Goal: Browse casually

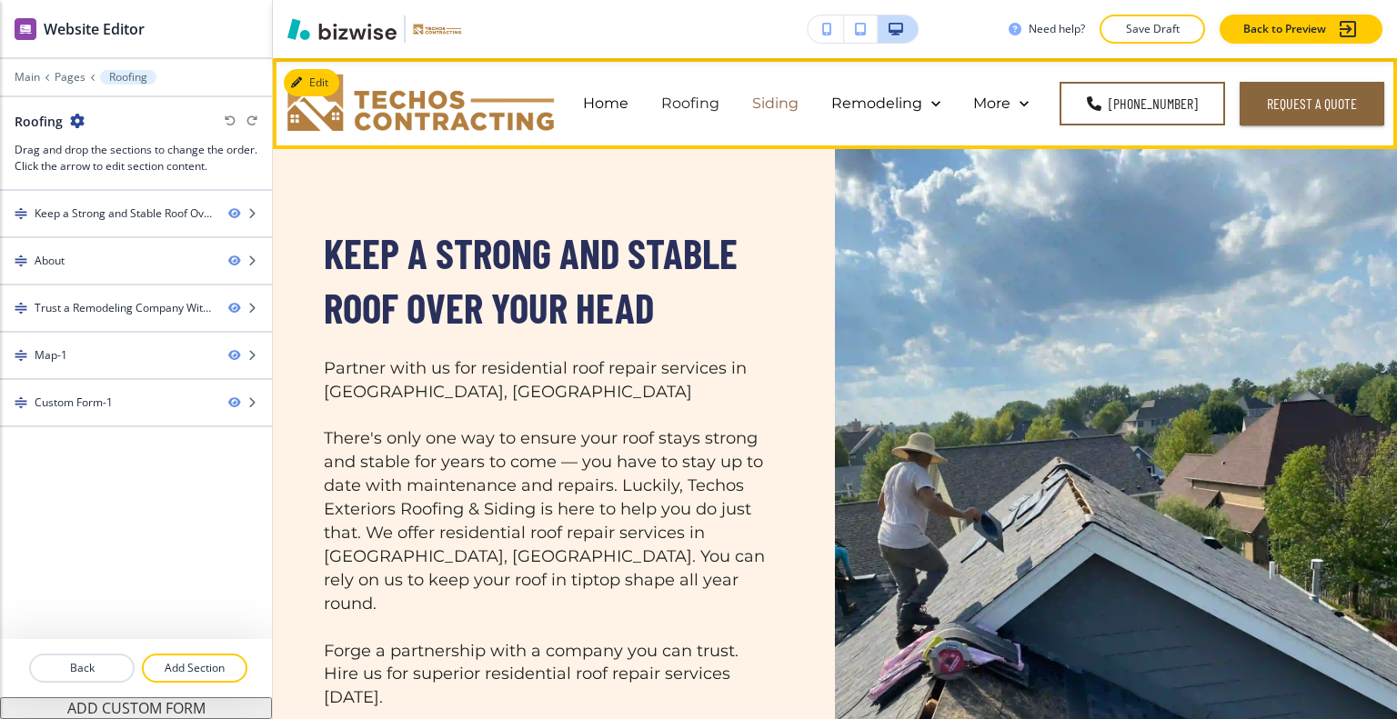
click at [785, 102] on p "Siding" at bounding box center [775, 103] width 46 height 21
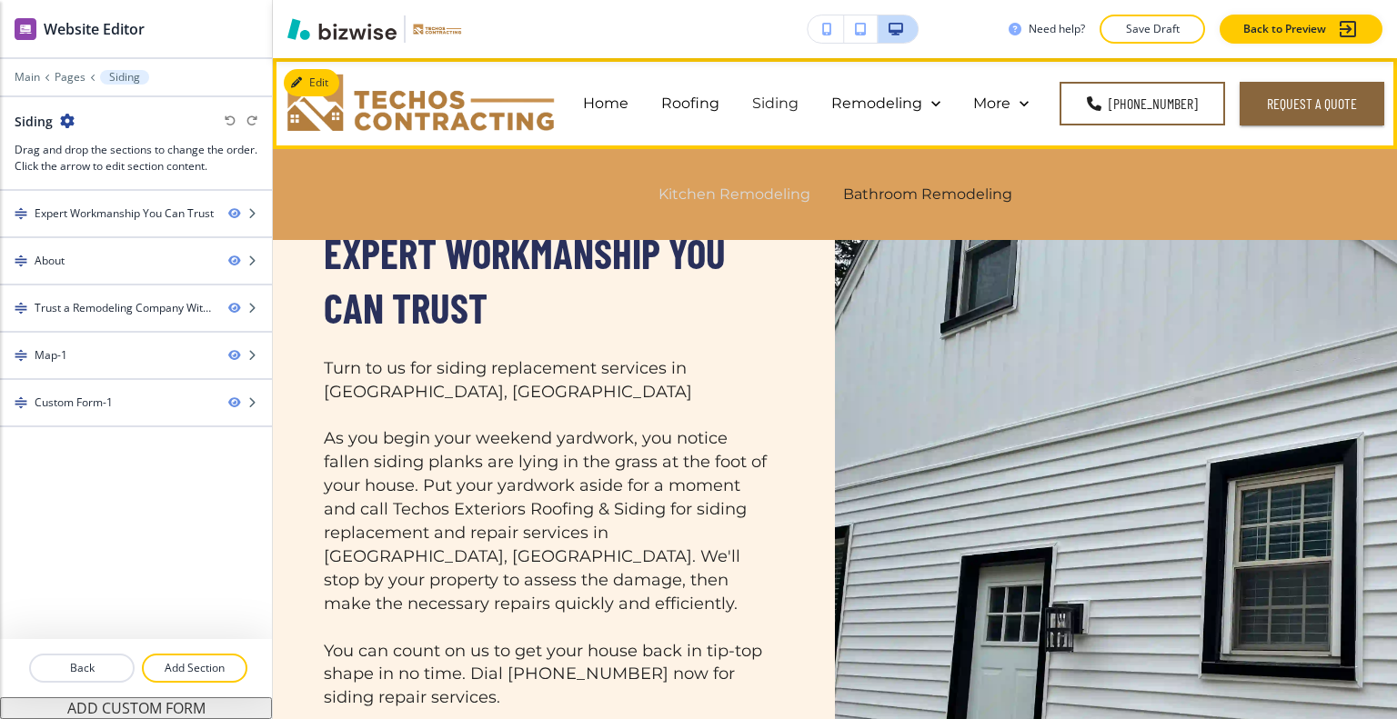
click at [789, 196] on p "Kitchen Remodeling" at bounding box center [734, 194] width 152 height 21
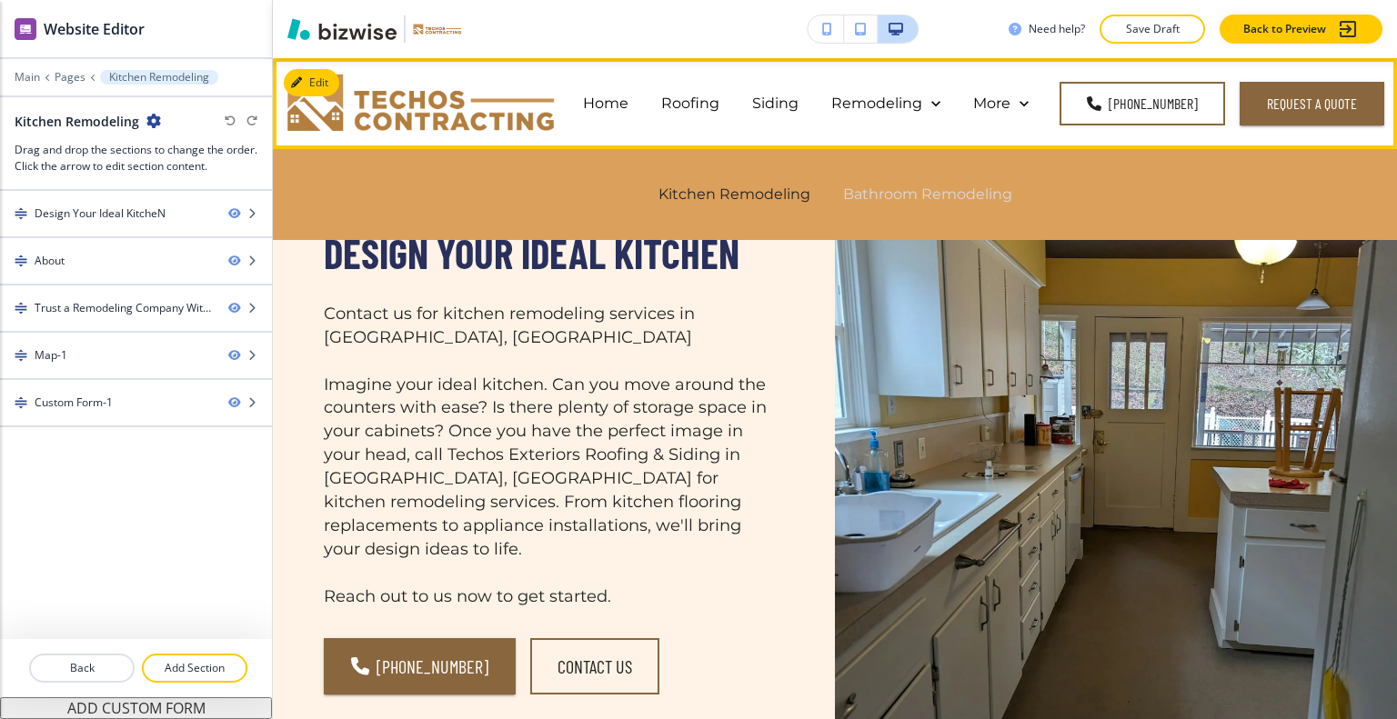
click at [931, 192] on p "Bathroom Remodeling" at bounding box center [927, 194] width 169 height 21
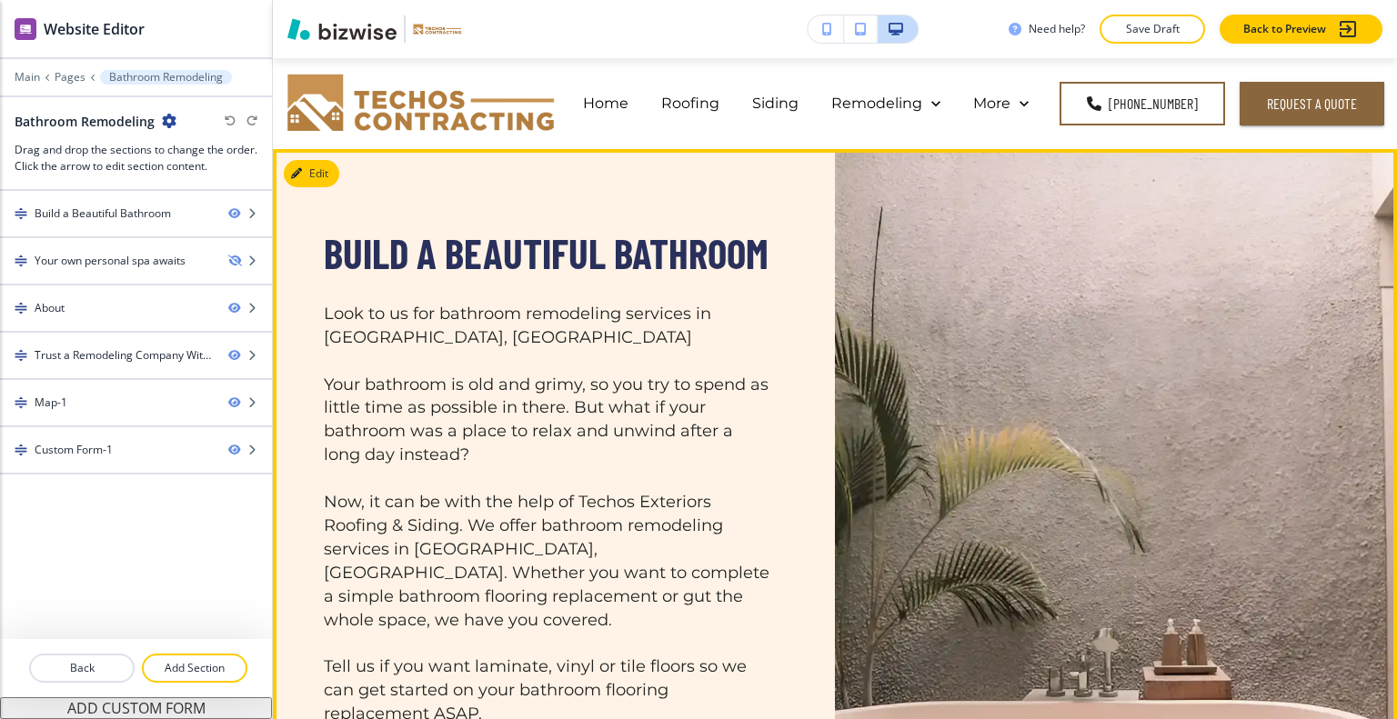
click at [1029, 292] on div at bounding box center [1057, 519] width 577 height 586
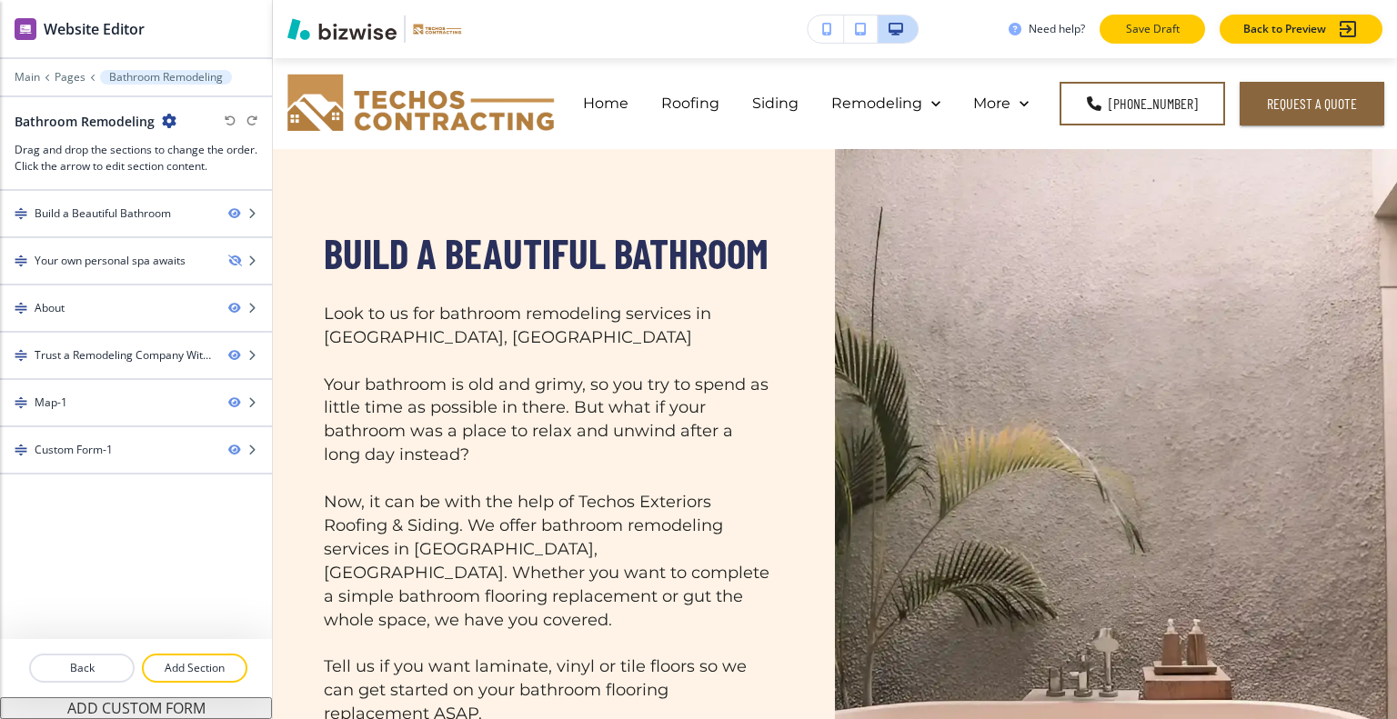
click at [1149, 24] on p "Save Draft" at bounding box center [1152, 29] width 58 height 16
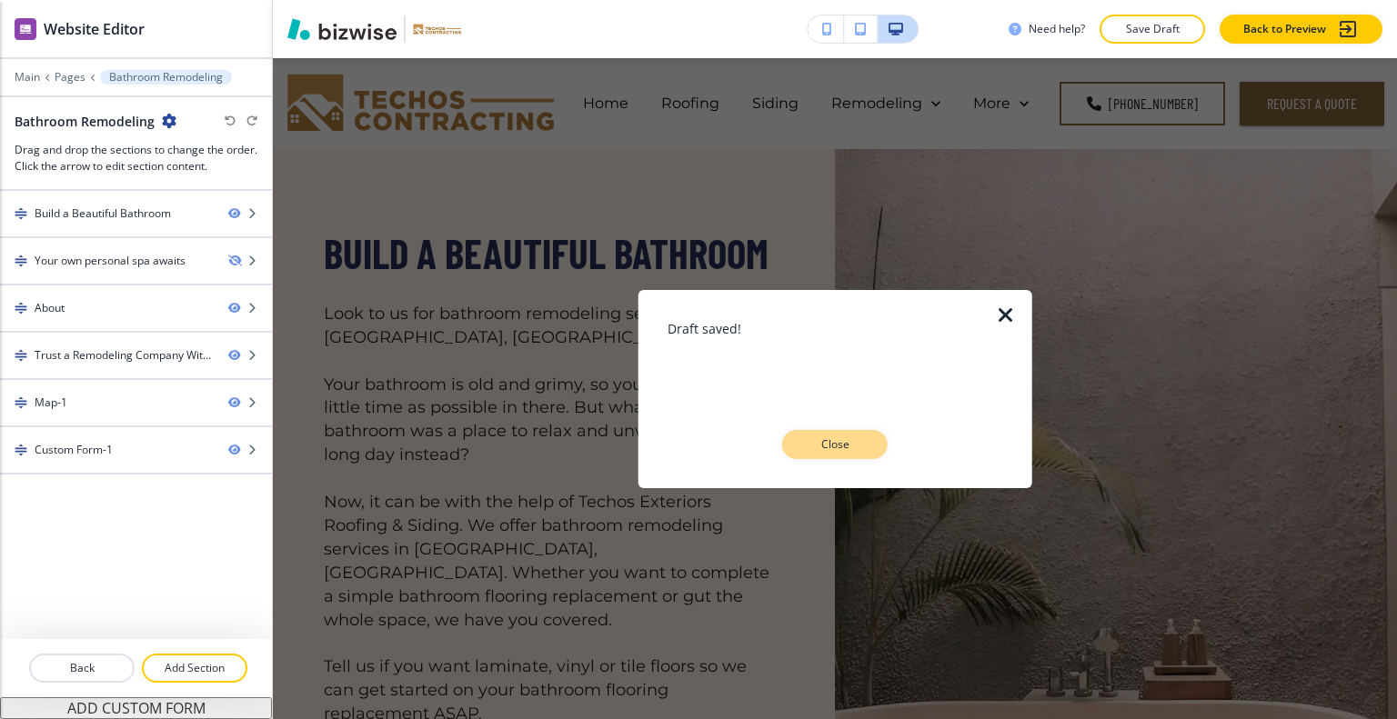
click at [819, 446] on p "Close" at bounding box center [835, 445] width 58 height 16
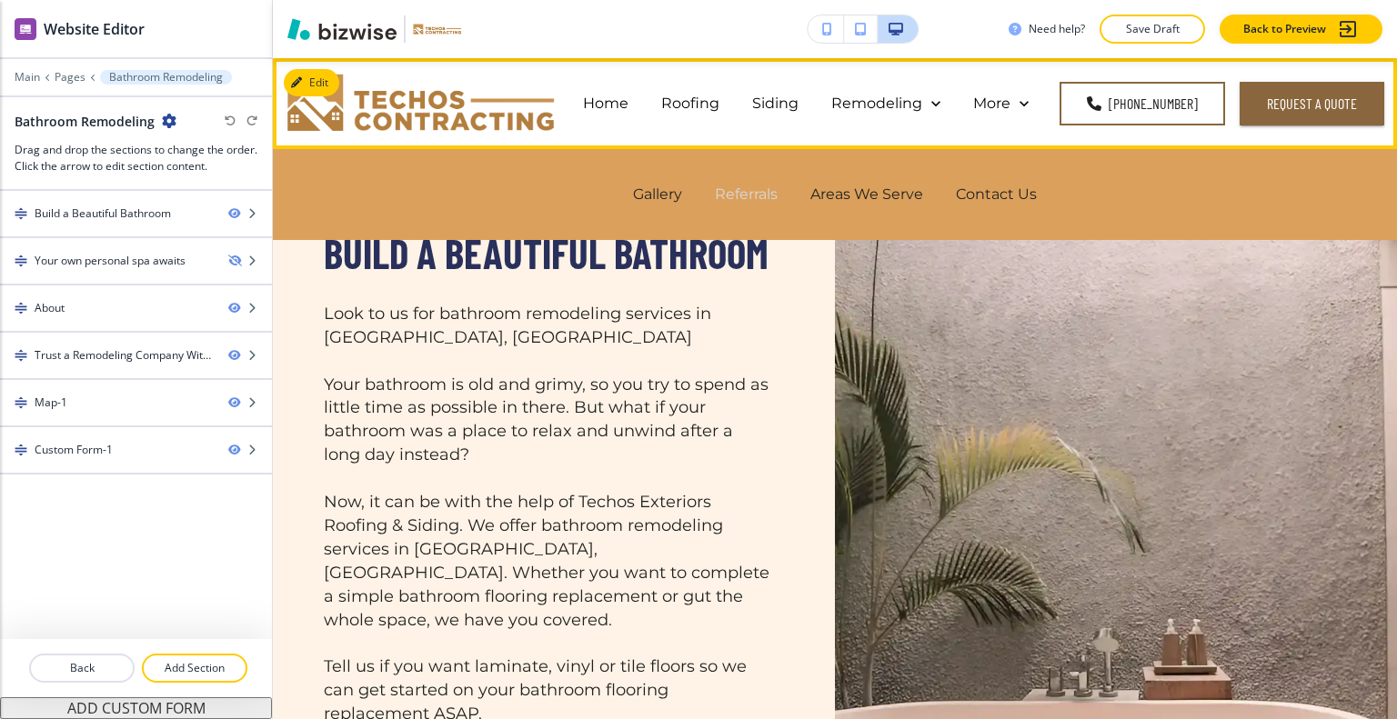
click at [749, 193] on p "Referrals" at bounding box center [746, 194] width 63 height 21
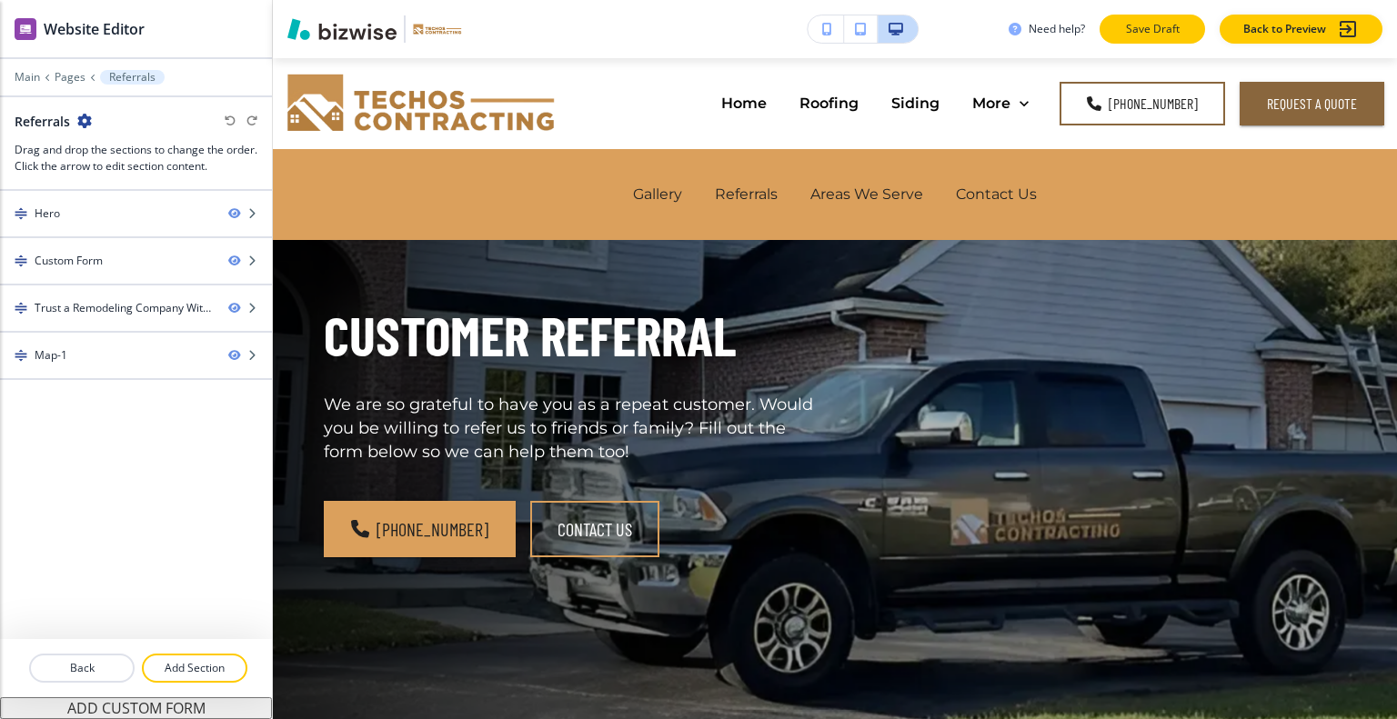
click at [1146, 29] on p "Save Draft" at bounding box center [1152, 29] width 58 height 16
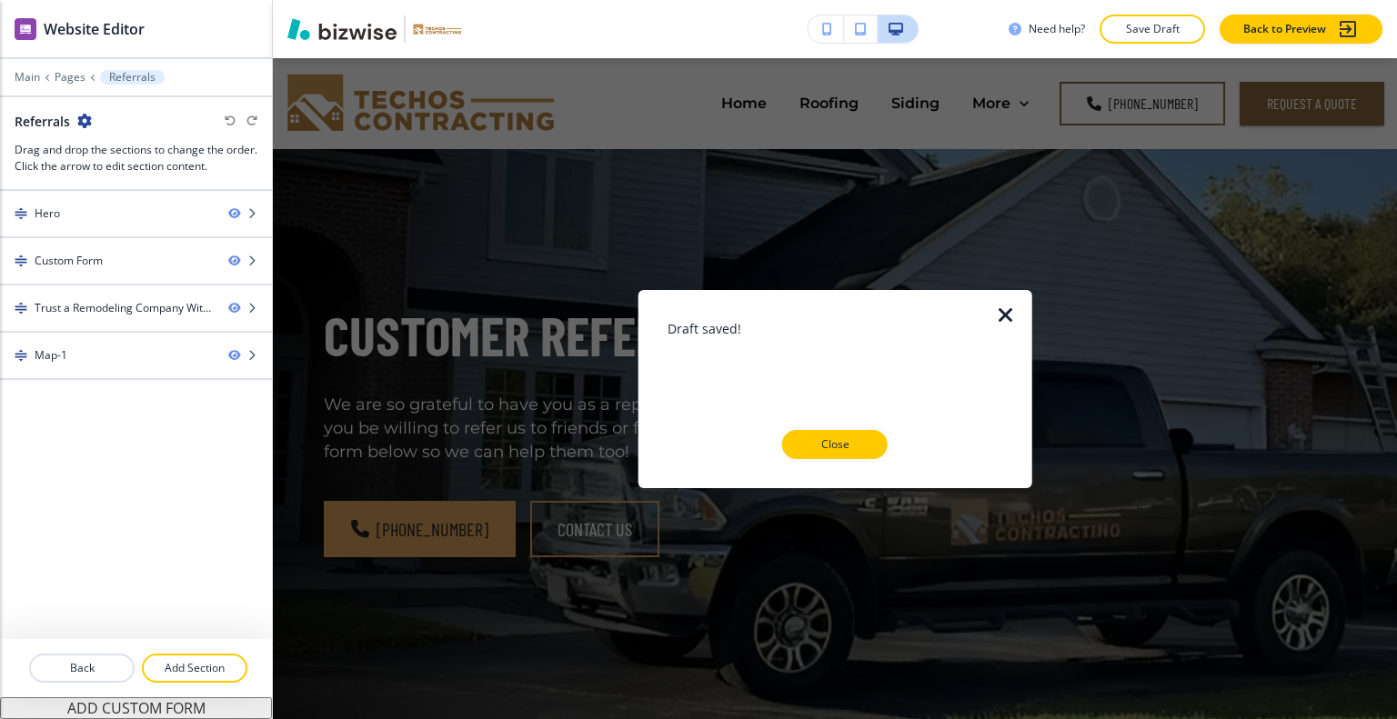
click at [851, 443] on p "Close" at bounding box center [835, 445] width 58 height 16
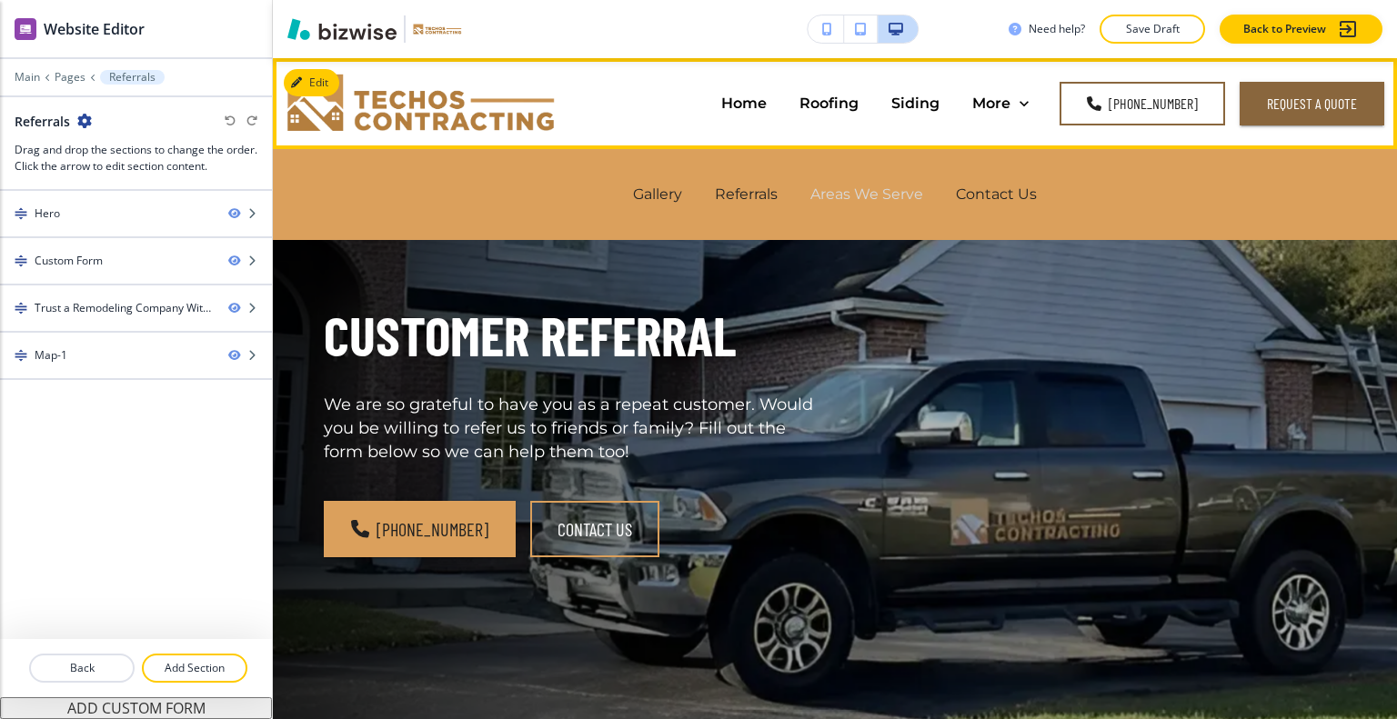
click at [878, 194] on p "Areas We Serve" at bounding box center [866, 194] width 113 height 21
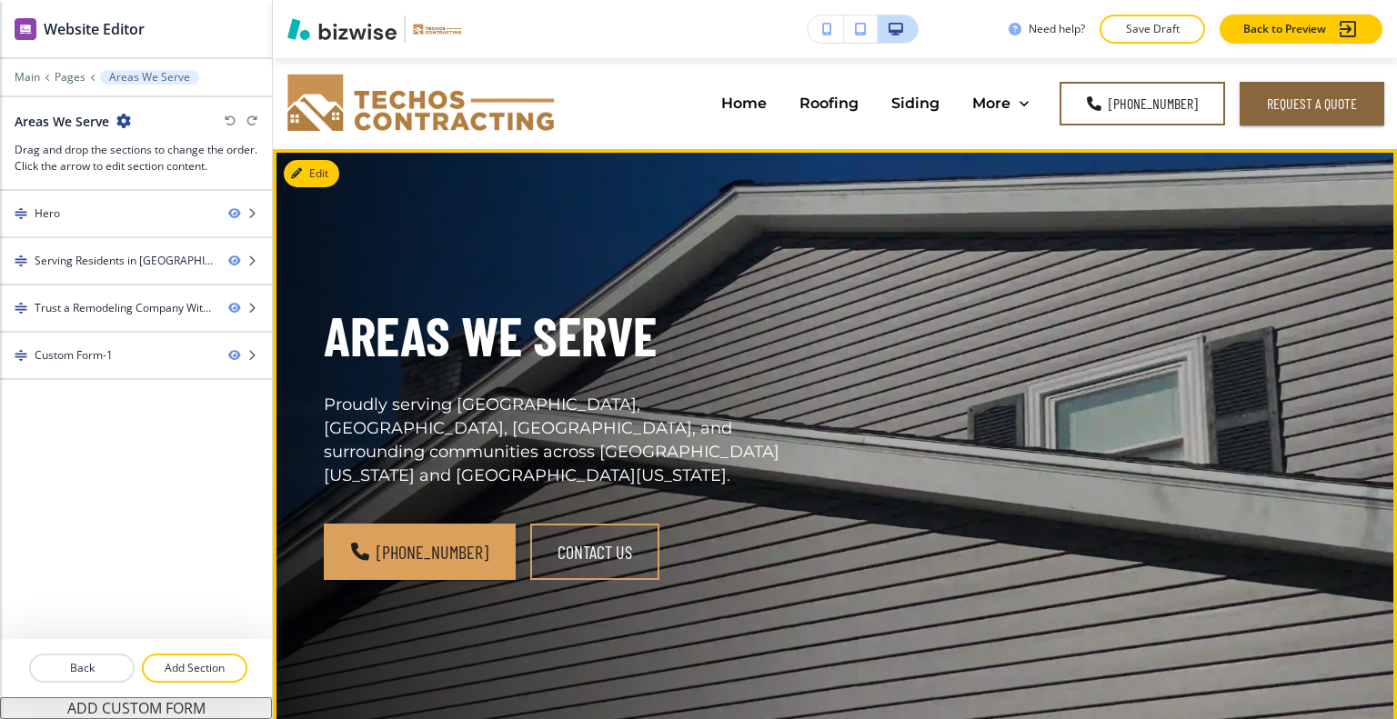
click at [1013, 272] on div "AREAS WE SERVE Proudly serving [GEOGRAPHIC_DATA], [GEOGRAPHIC_DATA], [GEOGRAPHI…" at bounding box center [813, 428] width 1066 height 491
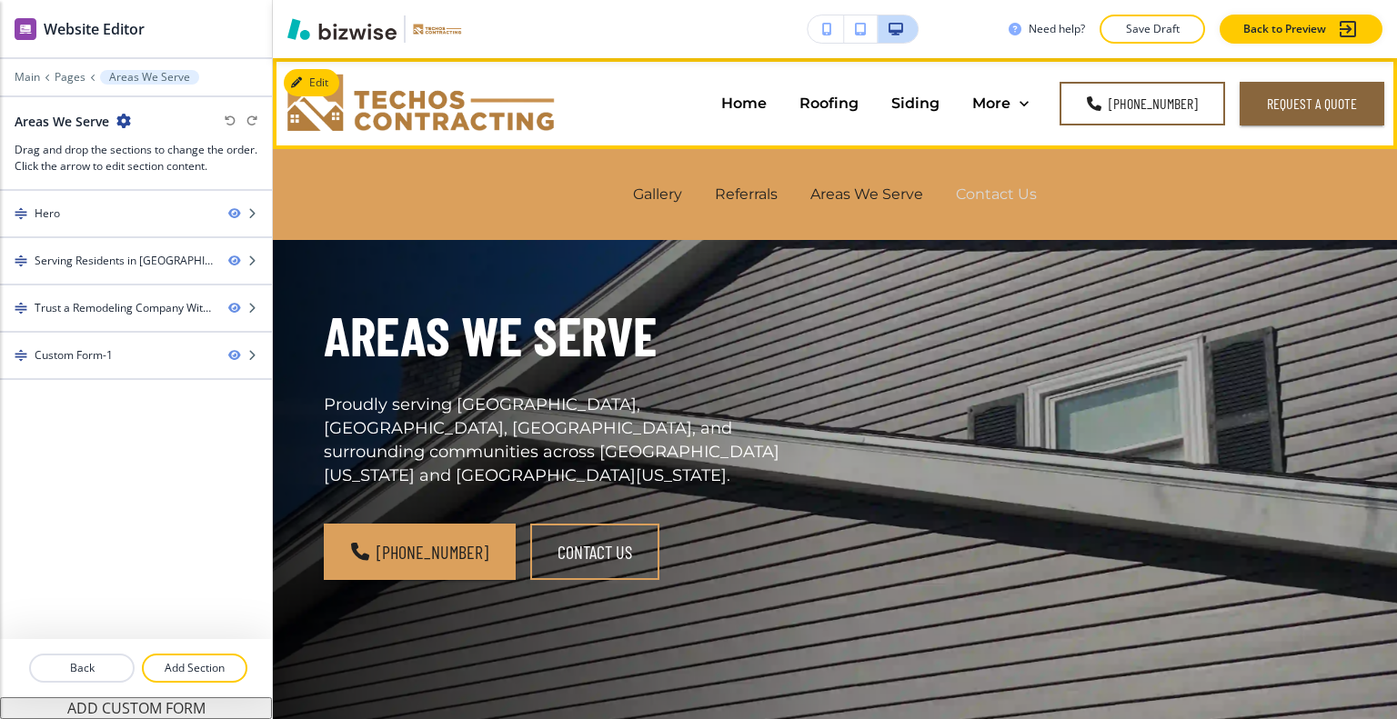
click at [1004, 194] on p "Contact Us" at bounding box center [996, 194] width 81 height 21
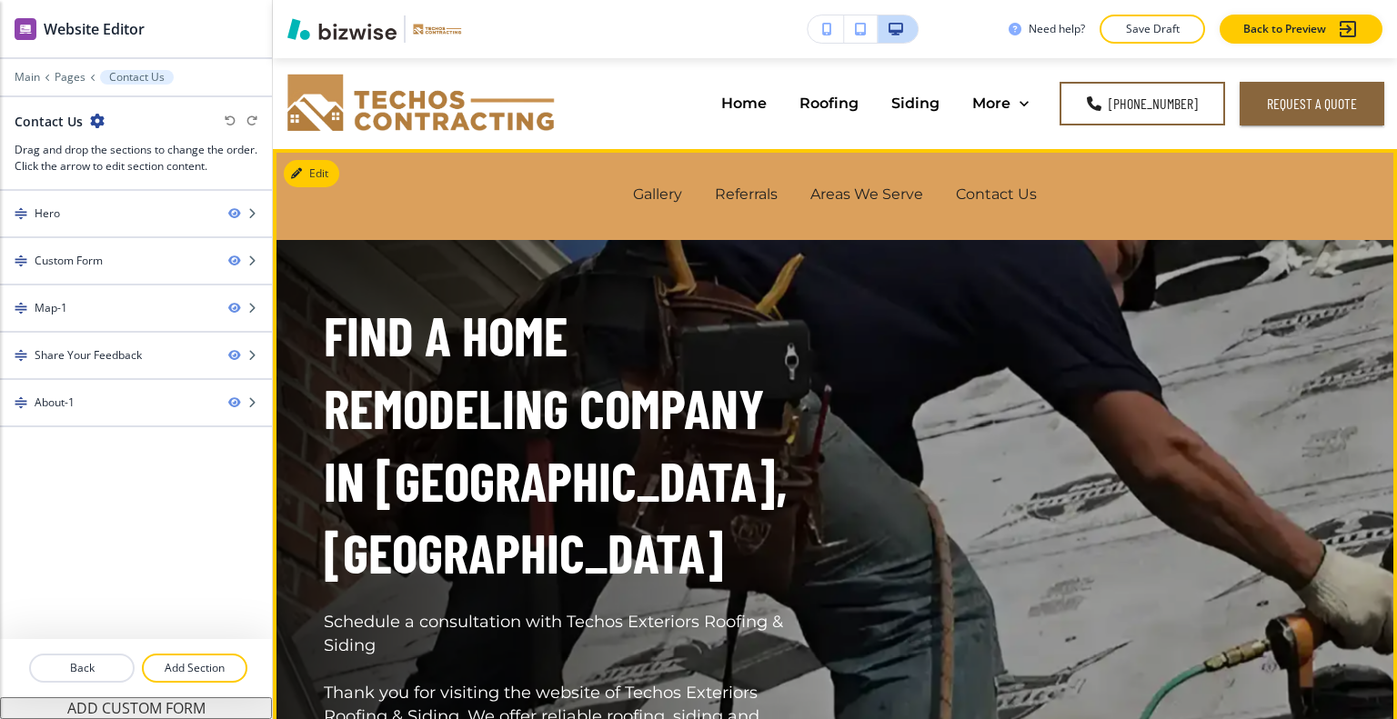
click at [1029, 304] on div "Find a Home Remodeling Company in [GEOGRAPHIC_DATA], [GEOGRAPHIC_DATA] Schedule…" at bounding box center [813, 586] width 1066 height 806
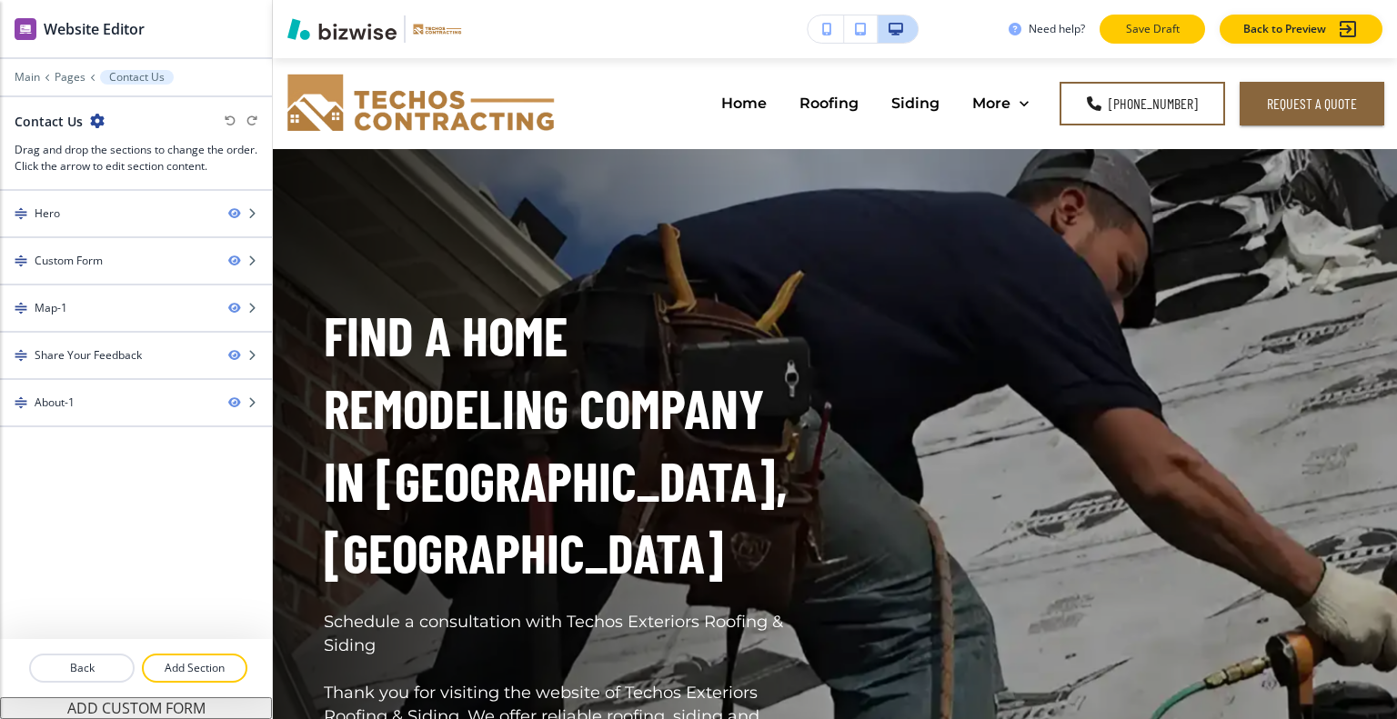
click at [1139, 22] on p "Save Draft" at bounding box center [1152, 29] width 58 height 16
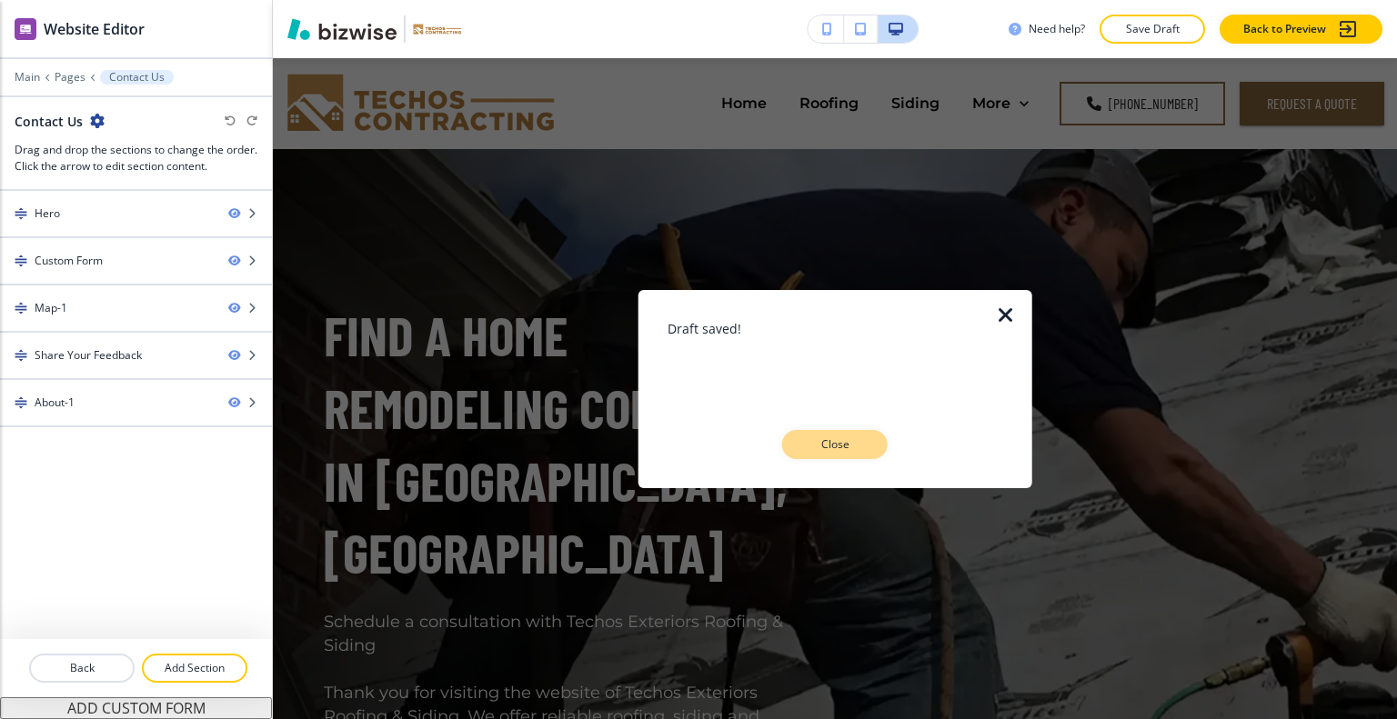
click at [872, 442] on button "Close" at bounding box center [834, 444] width 105 height 29
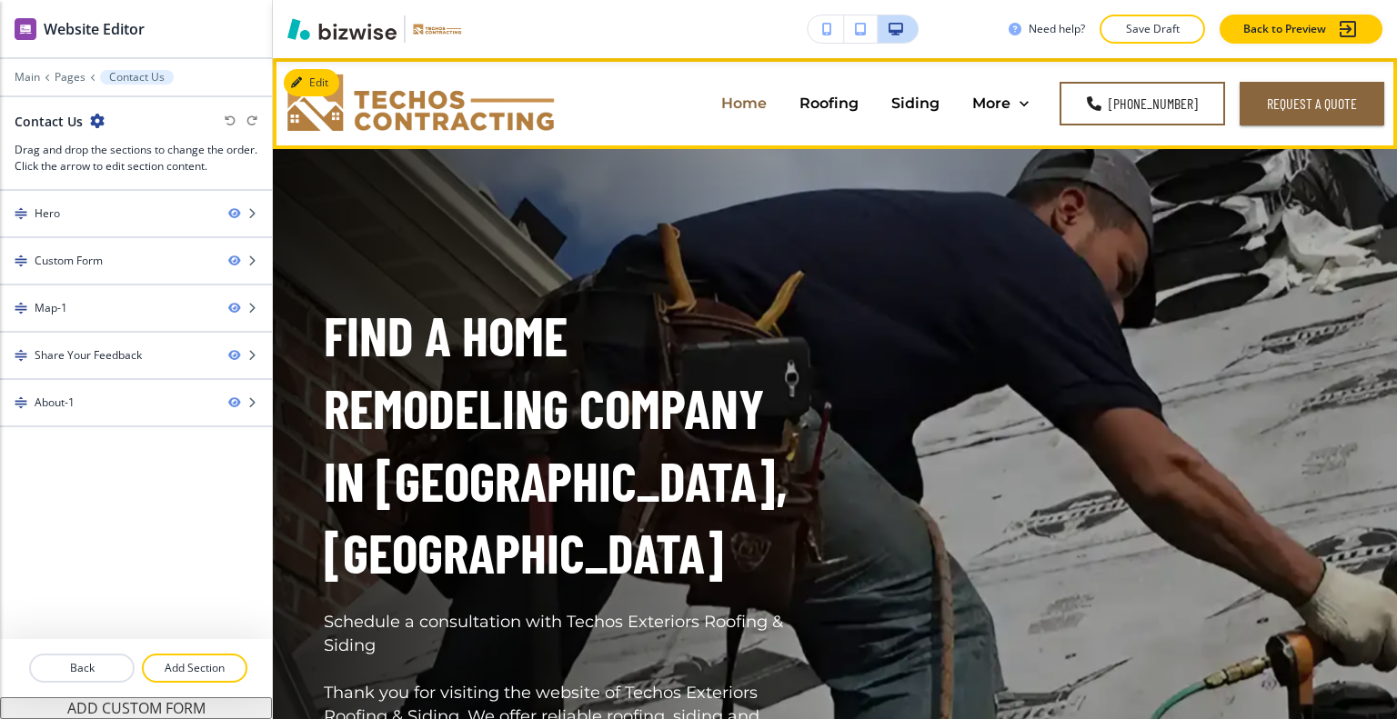
click at [721, 97] on p "Home" at bounding box center [743, 103] width 45 height 21
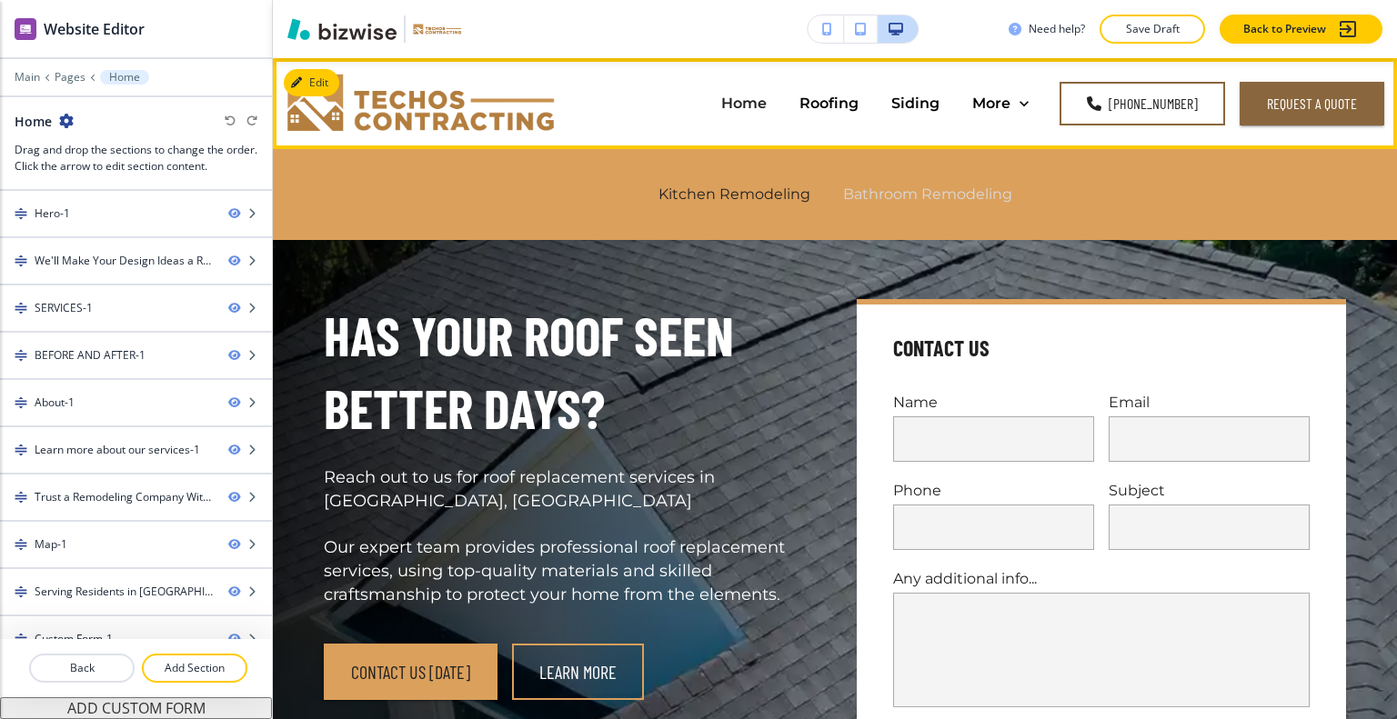
click at [947, 189] on p "Bathroom Remodeling" at bounding box center [927, 194] width 169 height 21
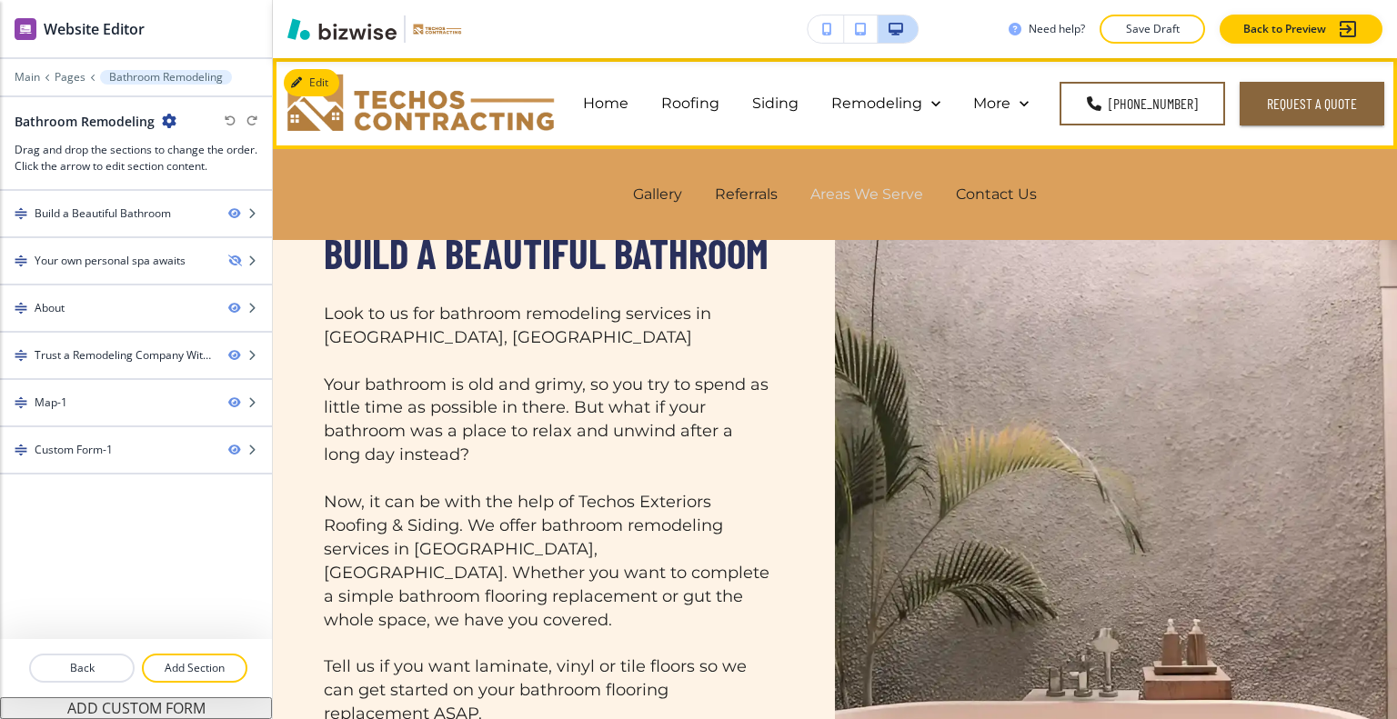
click at [892, 195] on p "Areas We Serve" at bounding box center [866, 194] width 113 height 21
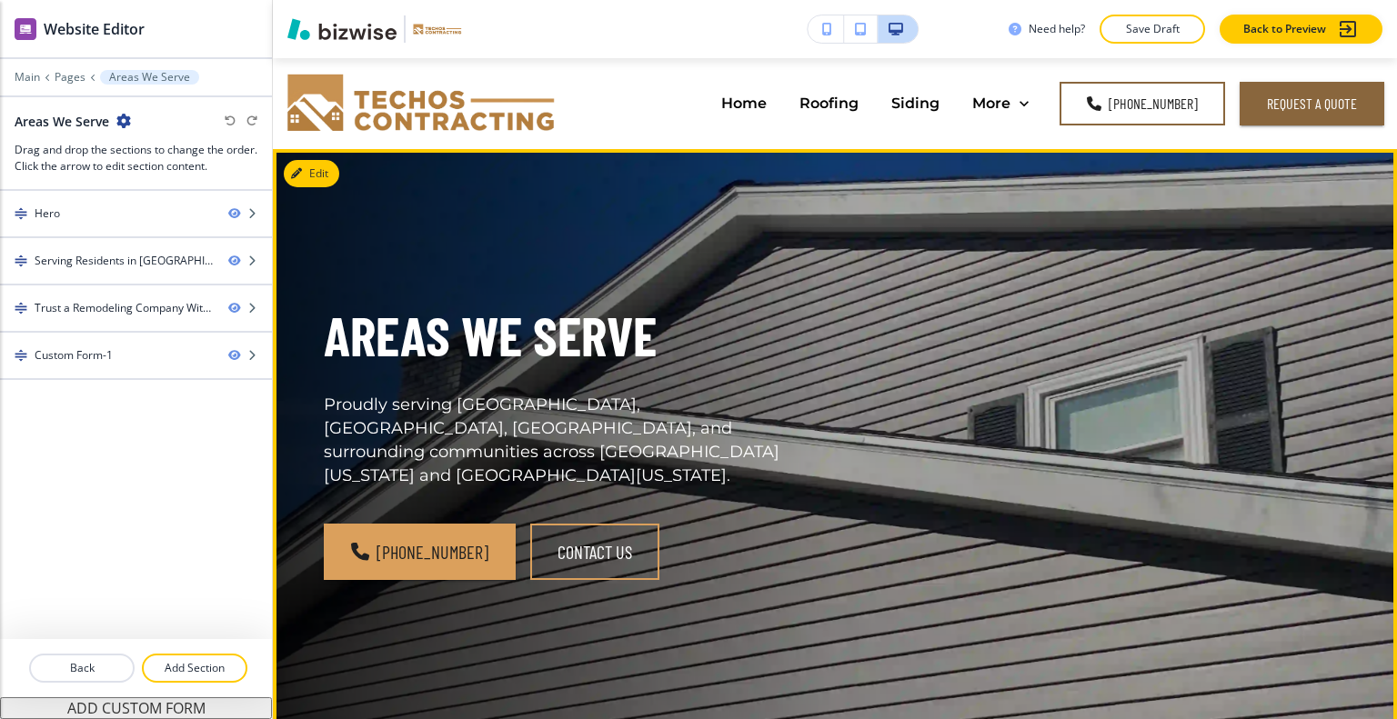
click at [869, 331] on div "AREAS WE SERVE Proudly serving [GEOGRAPHIC_DATA], [GEOGRAPHIC_DATA], [GEOGRAPHI…" at bounding box center [813, 428] width 1066 height 491
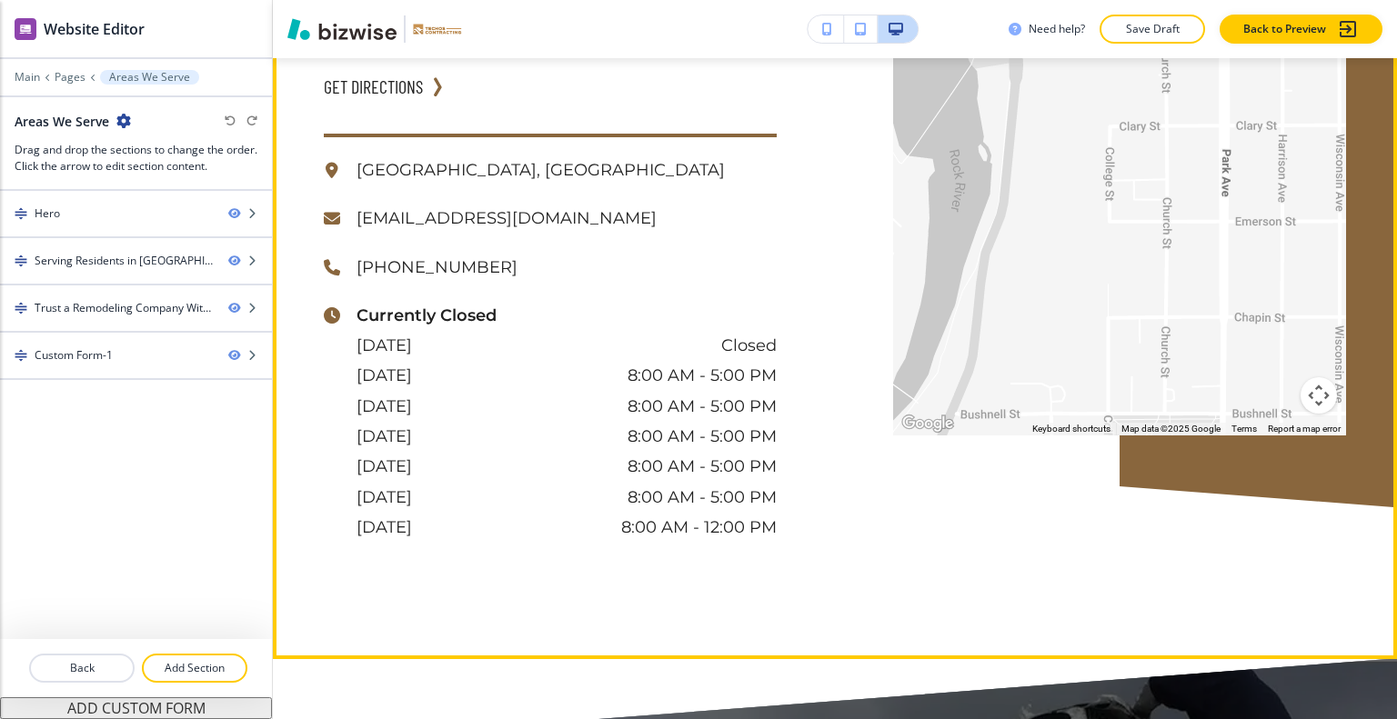
scroll to position [909, 0]
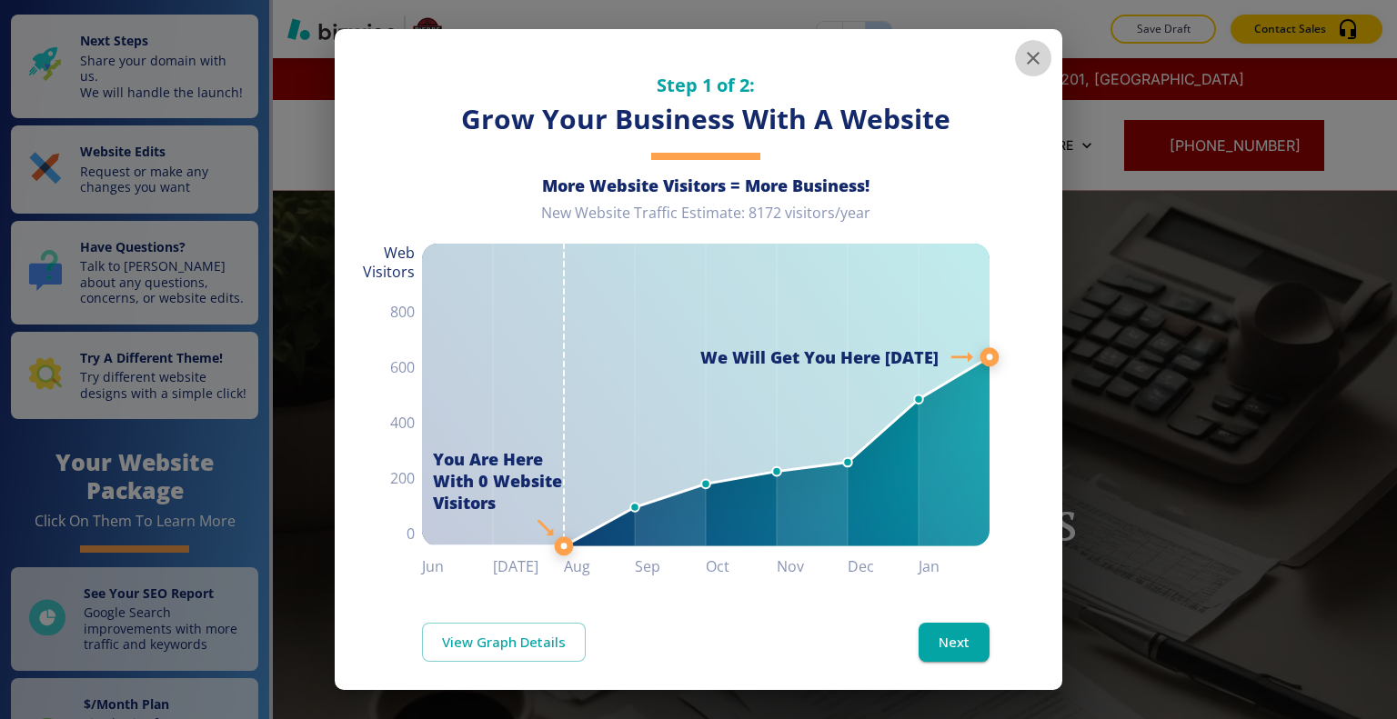
click at [1022, 57] on icon "button" at bounding box center [1033, 58] width 22 height 22
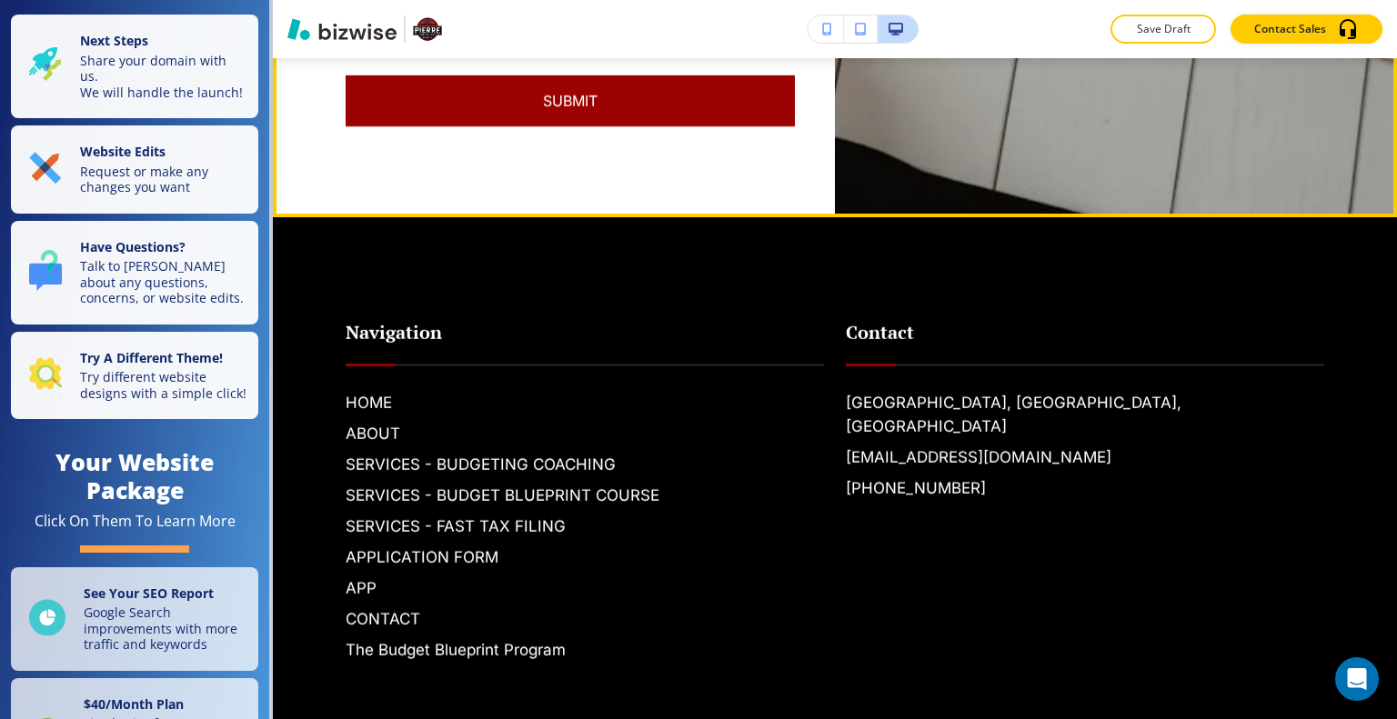
scroll to position [5814, 0]
